Goal: Information Seeking & Learning: Learn about a topic

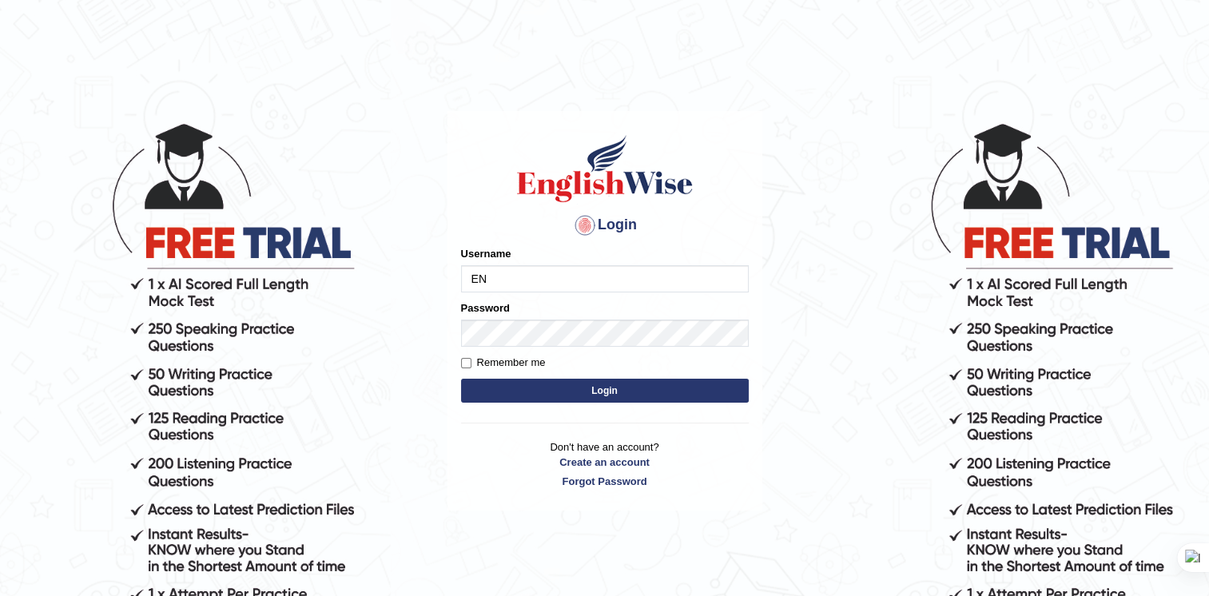
type input "E"
type input "p"
drag, startPoint x: 332, startPoint y: 407, endPoint x: 97, endPoint y: 399, distance: 235.0
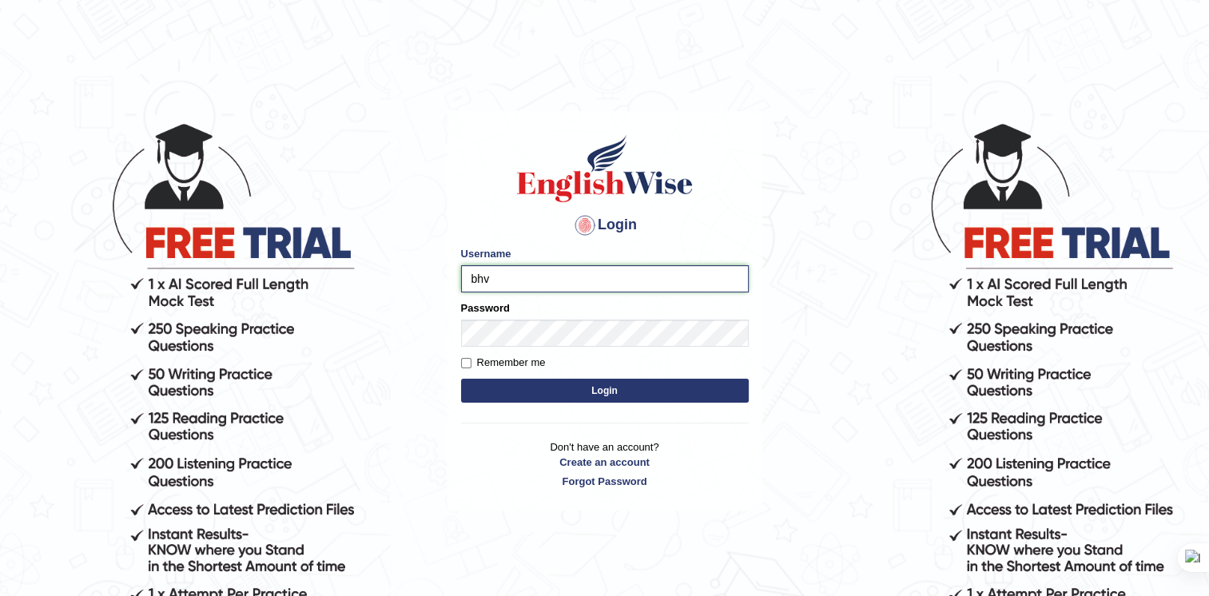
drag, startPoint x: 95, startPoint y: 398, endPoint x: 544, endPoint y: 276, distance: 465.0
click at [544, 276] on input "bhv" at bounding box center [605, 278] width 288 height 27
type input "b"
click at [566, 288] on input "Username" at bounding box center [605, 278] width 288 height 27
click at [563, 274] on input "bhuvaneswari_paramatta" at bounding box center [605, 278] width 288 height 27
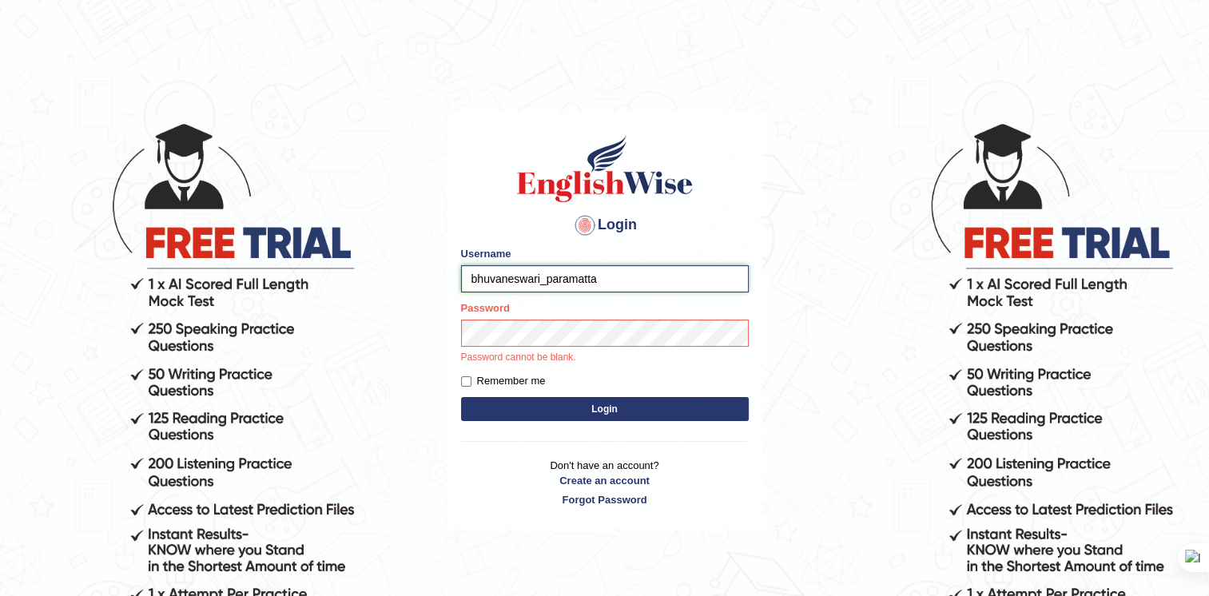
click at [561, 276] on input "bhuvaneswari_paramatta" at bounding box center [605, 278] width 288 height 27
type input "bhuvaneswari_parramatta"
click at [461, 397] on button "Login" at bounding box center [605, 409] width 288 height 24
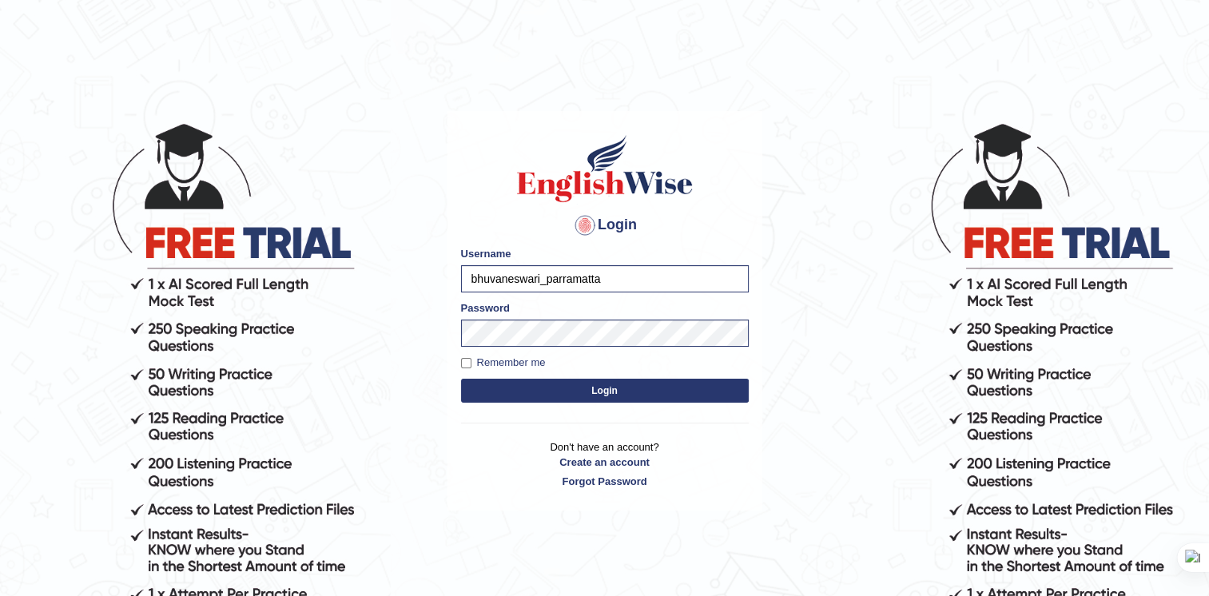
click at [574, 391] on button "Login" at bounding box center [605, 391] width 288 height 24
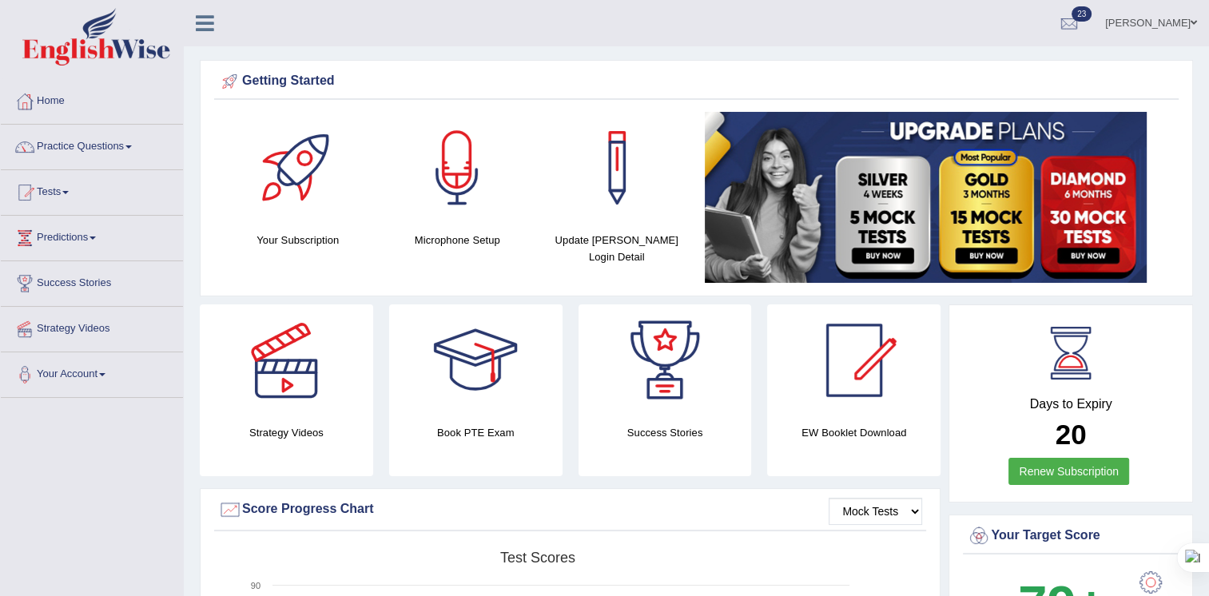
click at [167, 75] on div at bounding box center [92, 39] width 184 height 78
click at [132, 148] on span at bounding box center [128, 146] width 6 height 3
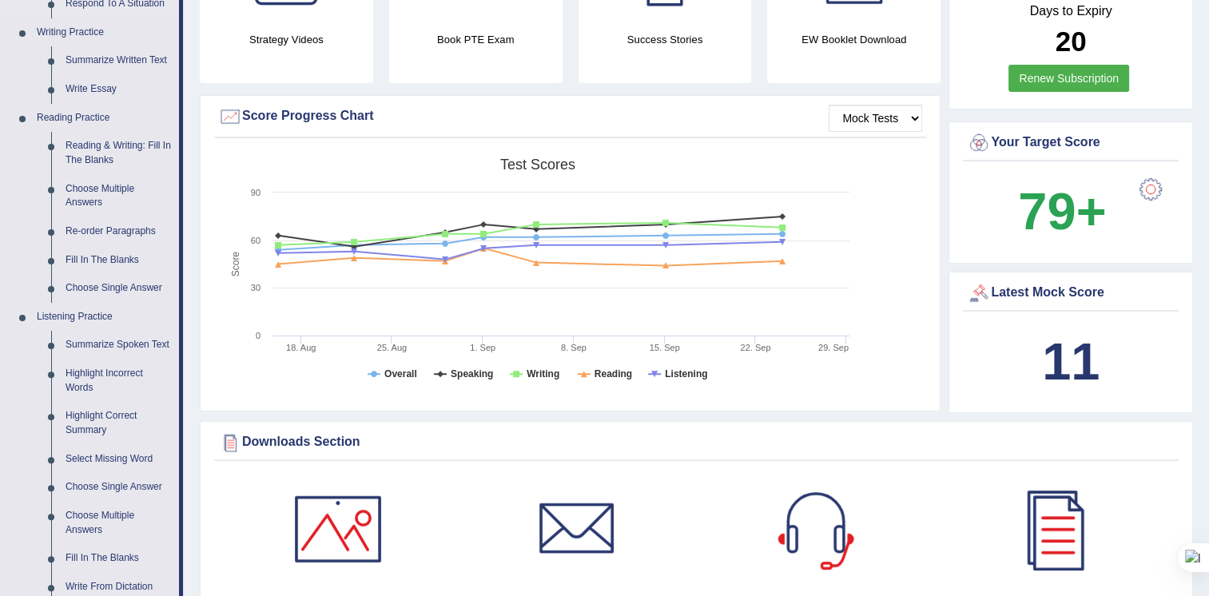
scroll to position [399, 0]
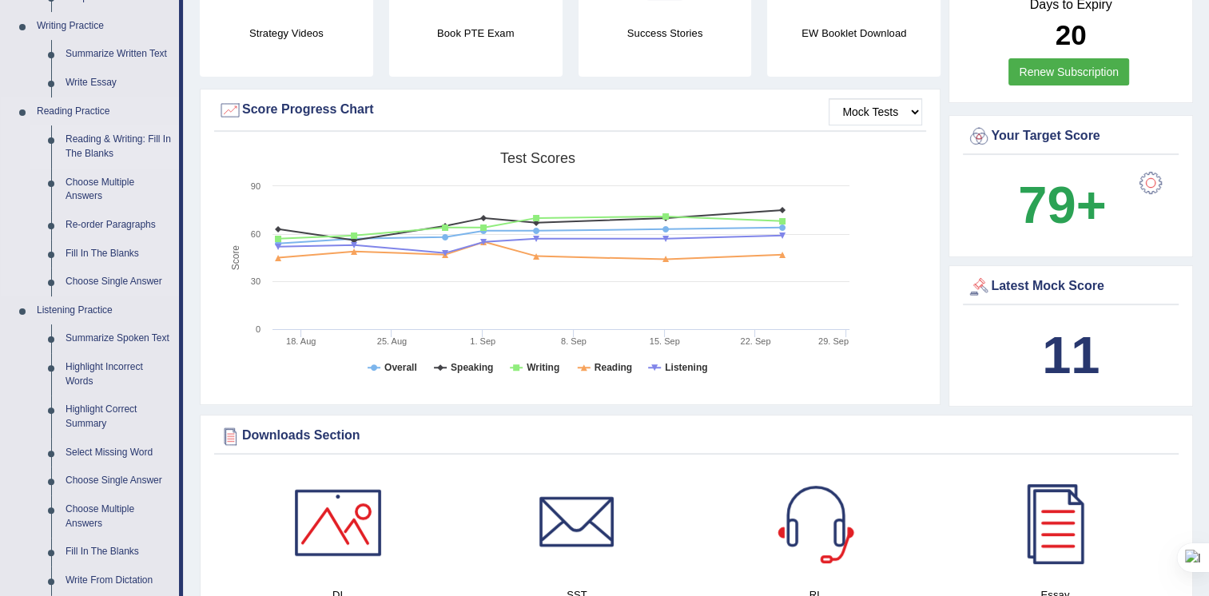
click at [115, 139] on link "Reading & Writing: Fill In The Blanks" at bounding box center [118, 146] width 121 height 42
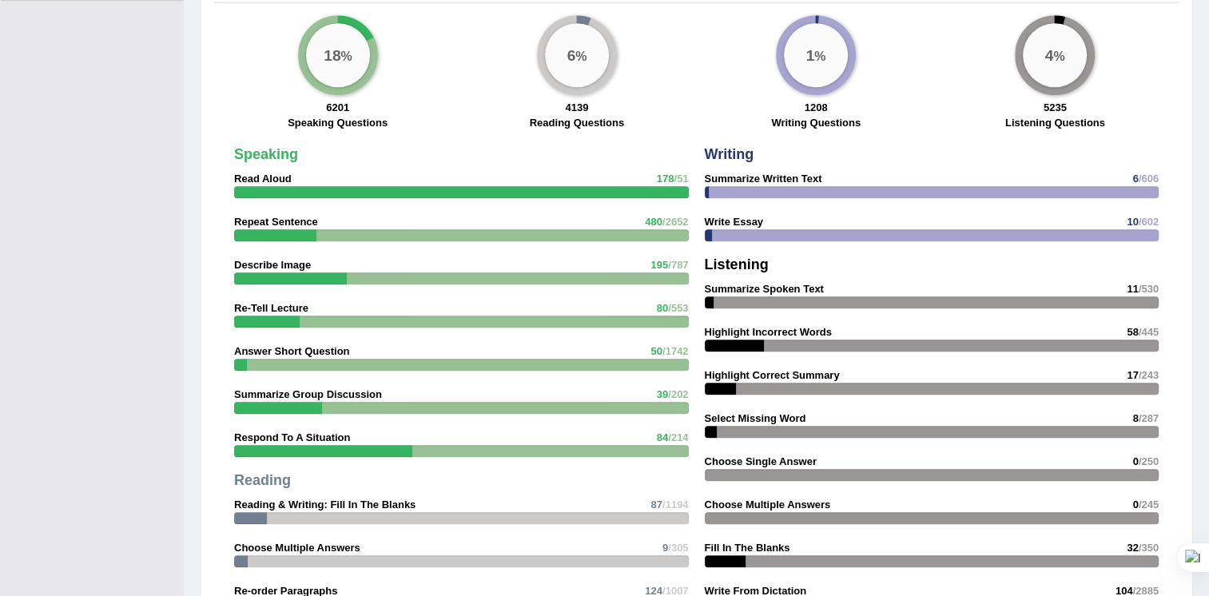
scroll to position [1227, 0]
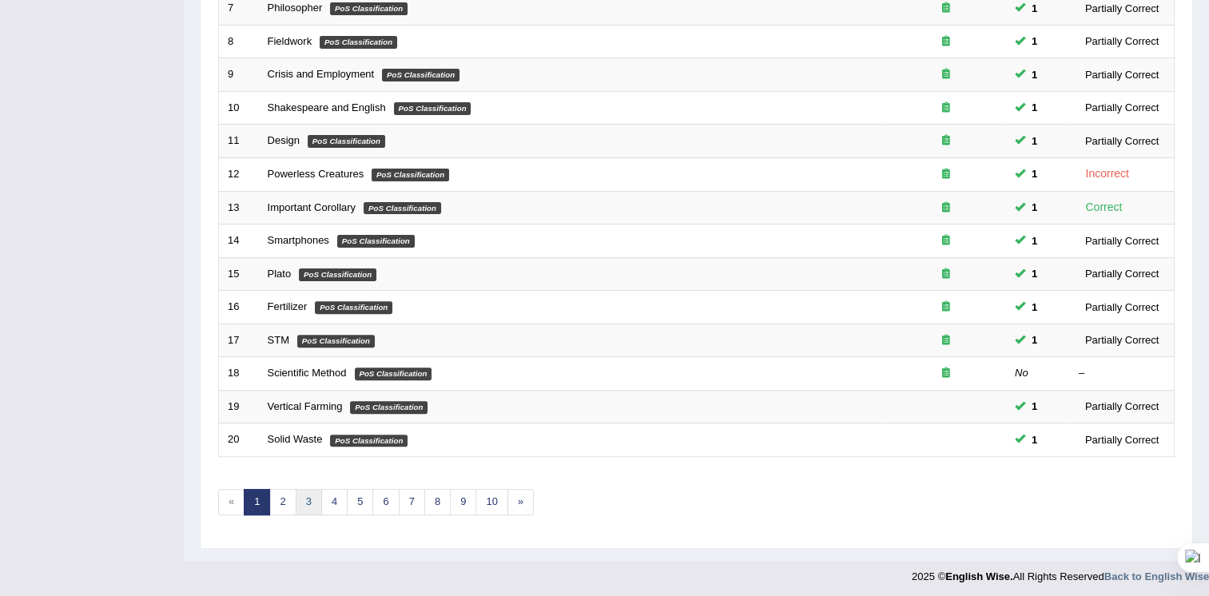
click at [308, 502] on link "3" at bounding box center [309, 502] width 26 height 26
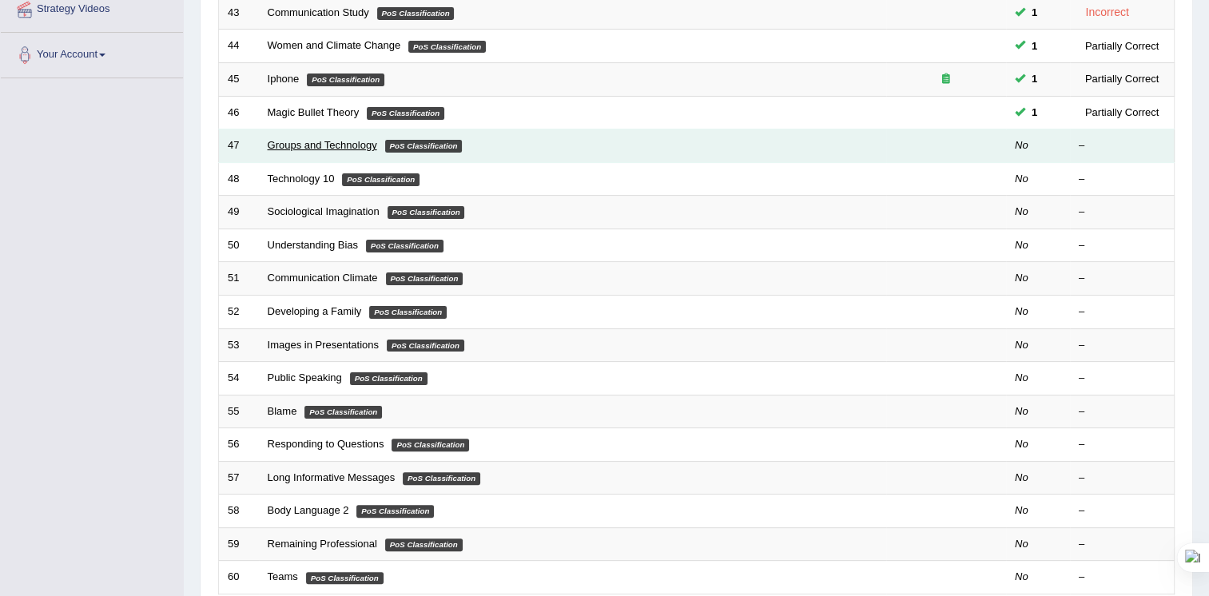
click at [357, 144] on link "Groups and Technology" at bounding box center [322, 145] width 109 height 12
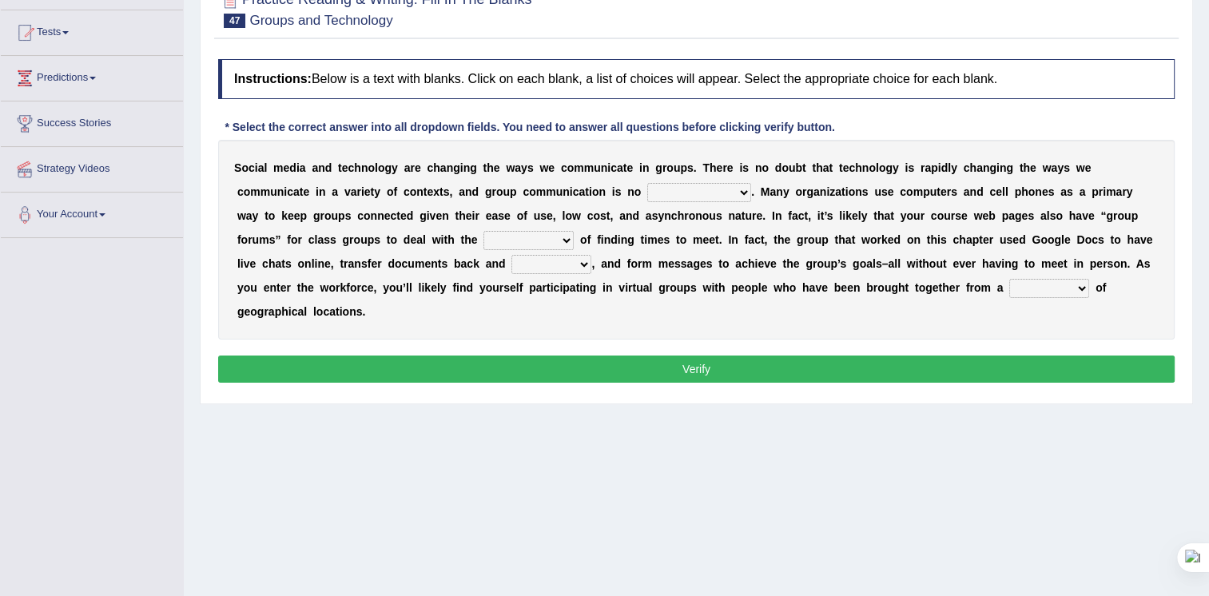
scroll to position [160, 0]
click at [647, 193] on select "exception exemplification extradition excursion" at bounding box center [699, 192] width 104 height 19
select select "exception"
click at [647, 183] on select "exception exemplification extradition excursion" at bounding box center [699, 192] width 104 height 19
click at [483, 243] on select "localities liabilities complexities causalities" at bounding box center [528, 240] width 90 height 19
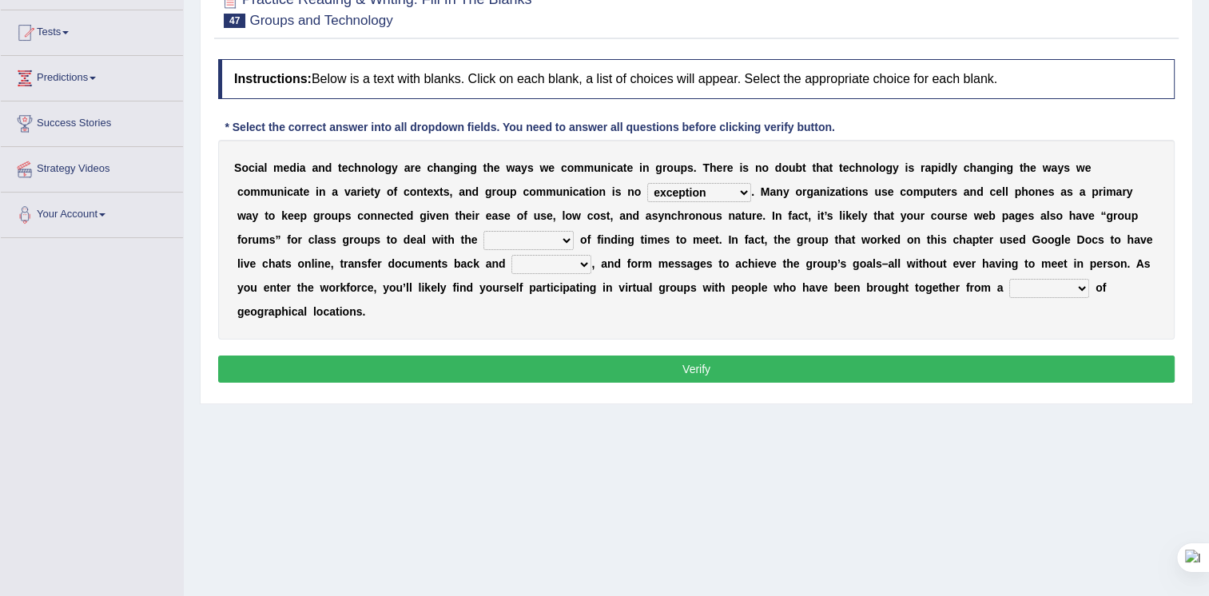
select select "causalities"
click at [483, 231] on select "localities liabilities complexities causalities" at bounding box center [528, 240] width 90 height 19
click at [671, 355] on button "Verify" at bounding box center [696, 368] width 956 height 27
click at [511, 264] on select "fill forth toward beyond" at bounding box center [551, 264] width 80 height 19
select select "fill"
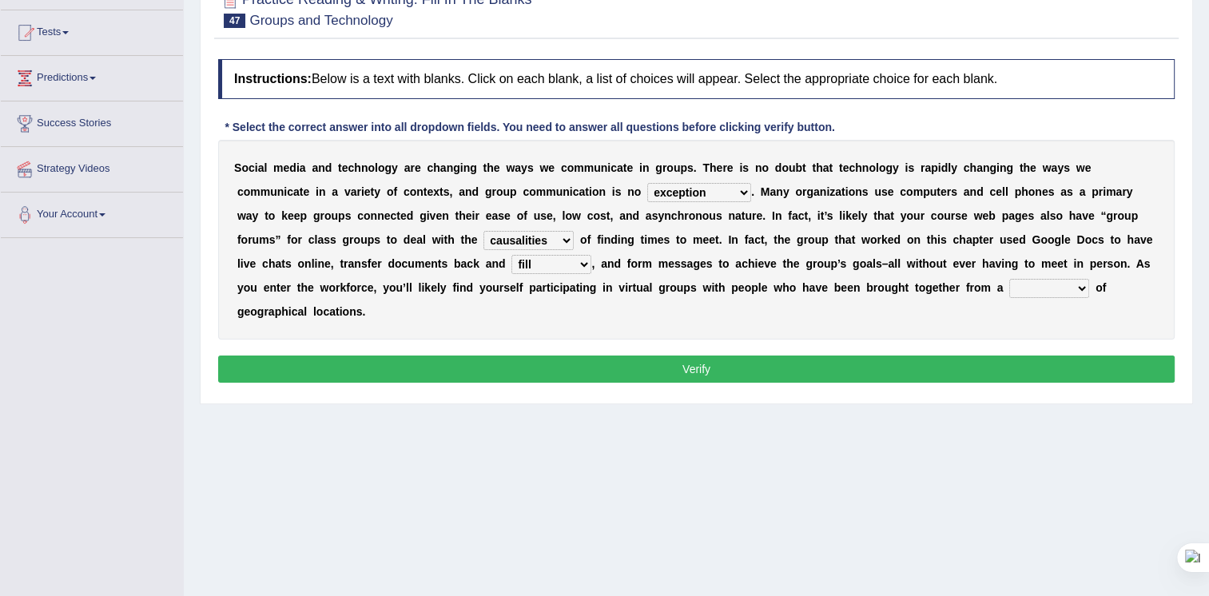
click at [511, 255] on select "fill forth toward beyond" at bounding box center [551, 264] width 80 height 19
click at [1009, 289] on select "form variety kind variation" at bounding box center [1049, 288] width 80 height 19
select select "variety"
click at [1009, 279] on select "form variety kind variation" at bounding box center [1049, 288] width 80 height 19
click at [706, 355] on button "Verify" at bounding box center [696, 368] width 956 height 27
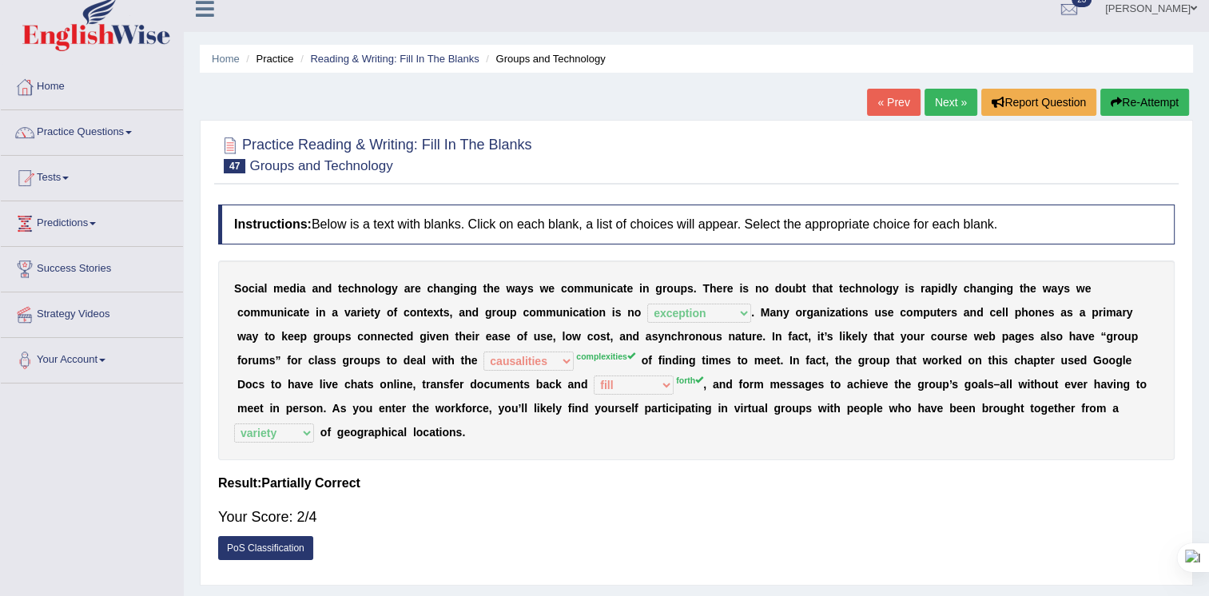
scroll to position [0, 0]
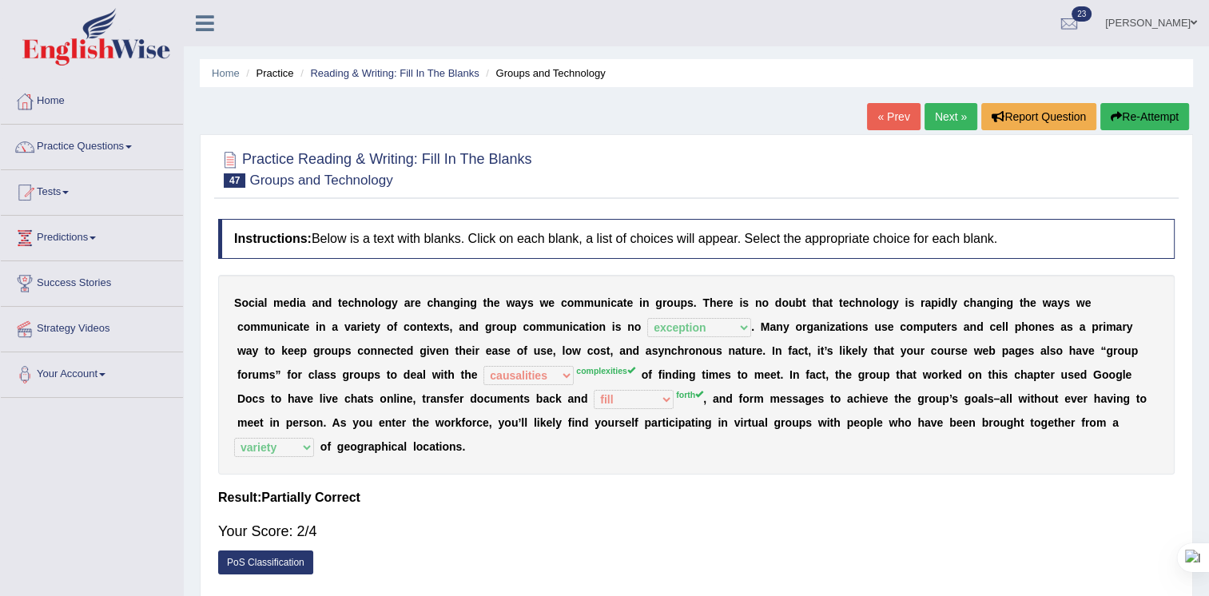
click at [943, 113] on link "Next »" at bounding box center [950, 116] width 53 height 27
